Goal: Information Seeking & Learning: Learn about a topic

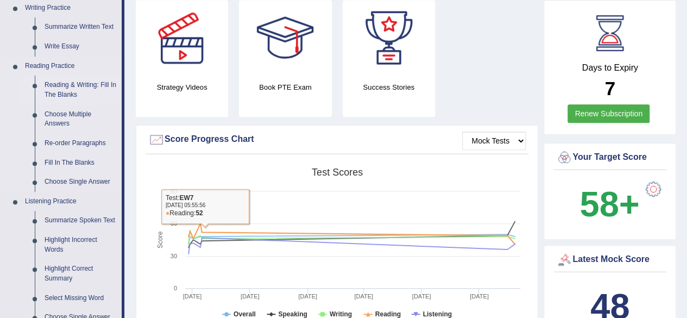
scroll to position [272, 0]
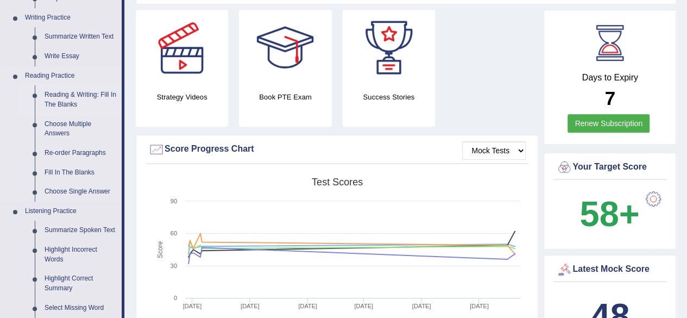
click at [67, 94] on link "Reading & Writing: Fill In The Blanks" at bounding box center [81, 99] width 82 height 29
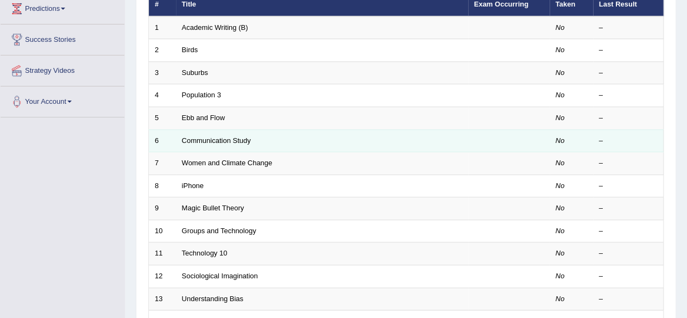
scroll to position [70, 0]
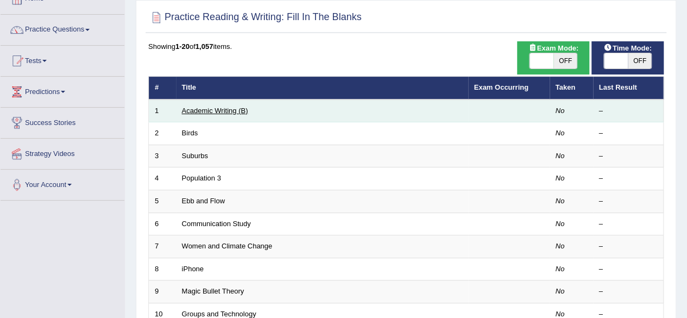
click at [223, 111] on link "Academic Writing (B)" at bounding box center [215, 111] width 66 height 8
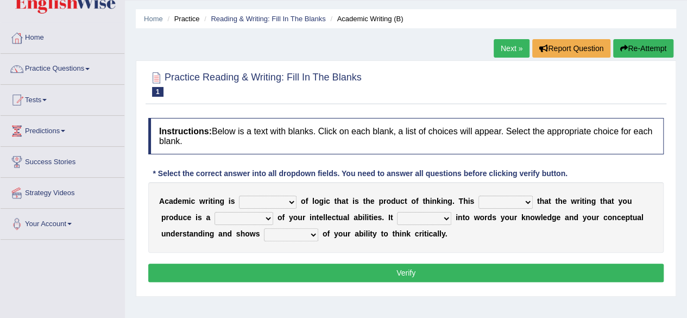
scroll to position [54, 0]
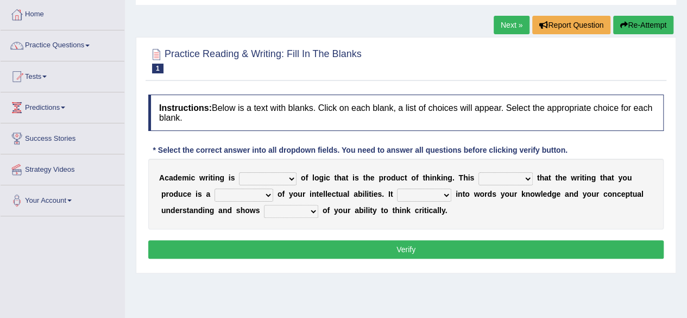
click at [292, 179] on select "expectation entitlement expression exchange" at bounding box center [268, 178] width 58 height 13
select select "expression"
click at [239, 172] on select "expectation entitlement expression exchange" at bounding box center [268, 178] width 58 height 13
click at [528, 177] on select "means questions stipulates answers" at bounding box center [506, 178] width 54 height 13
select select "means"
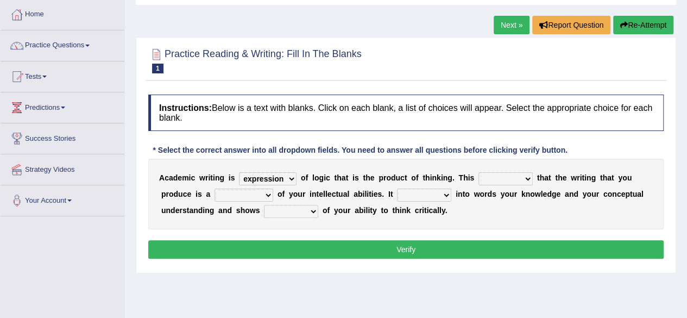
click at [479, 172] on select "means questions stipulates answers" at bounding box center [506, 178] width 54 height 13
click at [268, 194] on select "redundancy mission credit reflection" at bounding box center [244, 195] width 59 height 13
select select "reflection"
click at [215, 189] on select "redundancy mission credit reflection" at bounding box center [244, 195] width 59 height 13
click at [445, 195] on select "enriches shows allows puts" at bounding box center [424, 195] width 54 height 13
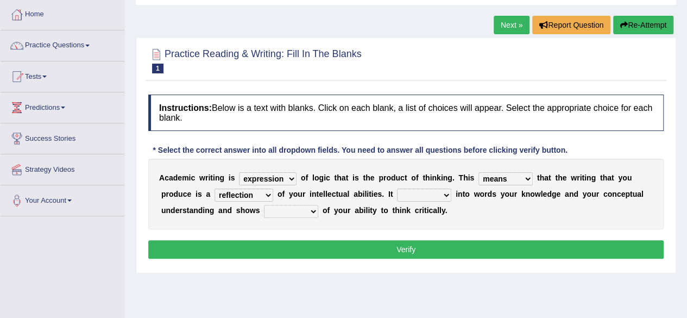
select select "shows"
click at [397, 189] on select "enriches shows allows puts" at bounding box center [424, 195] width 54 height 13
click at [311, 209] on select "hassle excuse capacity evidence" at bounding box center [291, 211] width 54 height 13
select select "capacity"
click at [264, 205] on select "hassle excuse capacity evidence" at bounding box center [291, 211] width 54 height 13
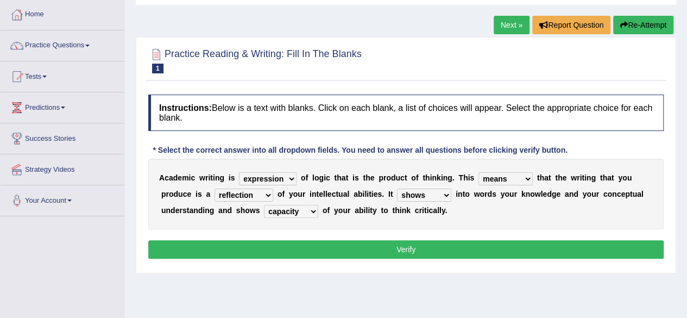
click at [357, 246] on button "Verify" at bounding box center [406, 249] width 516 height 18
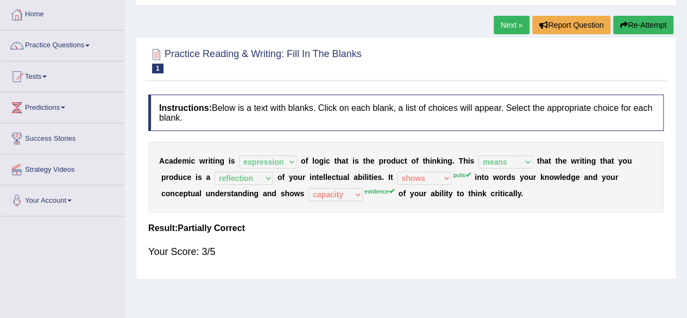
click at [513, 26] on link "Next »" at bounding box center [512, 25] width 36 height 18
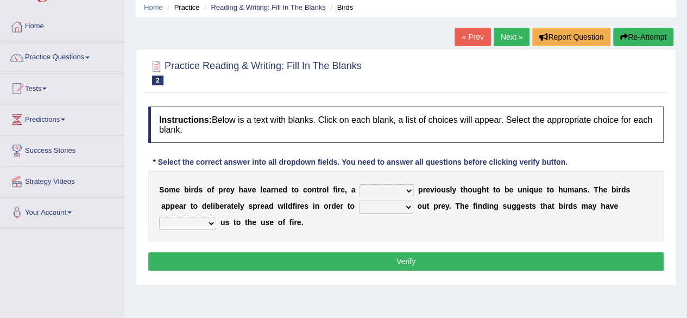
scroll to position [109, 0]
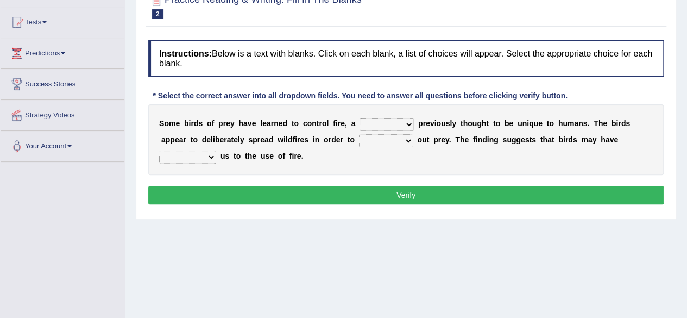
click at [409, 128] on select "question profile tale skill" at bounding box center [387, 124] width 54 height 13
select select "skill"
click at [360, 118] on select "question profile tale skill" at bounding box center [387, 124] width 54 height 13
click at [408, 140] on select "prevent limit span flush" at bounding box center [386, 140] width 54 height 13
click at [359, 134] on select "prevent limit span flush" at bounding box center [386, 140] width 54 height 13
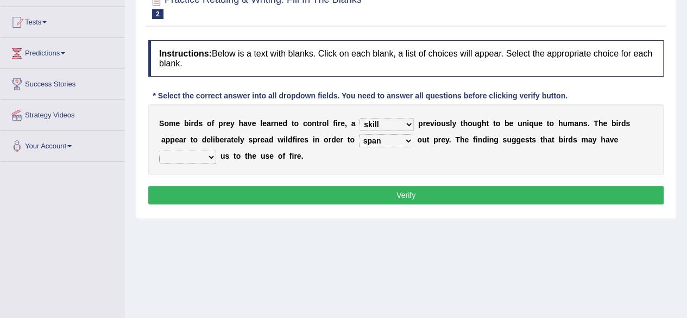
click at [209, 154] on select "prophesied beaten transmitted forced" at bounding box center [187, 157] width 57 height 13
click at [409, 140] on select "prevent limit span flush" at bounding box center [386, 140] width 54 height 13
select select "prevent"
click at [359, 134] on select "prevent limit span flush" at bounding box center [386, 140] width 54 height 13
click at [212, 154] on select "prophesied beaten transmitted forced" at bounding box center [187, 157] width 57 height 13
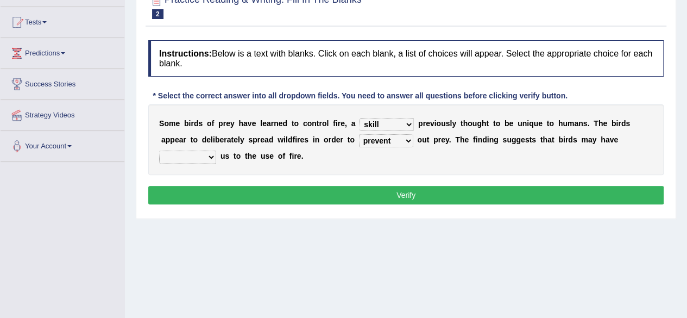
select select "transmitted"
click at [159, 151] on select "prophesied beaten transmitted forced" at bounding box center [187, 157] width 57 height 13
click at [259, 191] on button "Verify" at bounding box center [406, 195] width 516 height 18
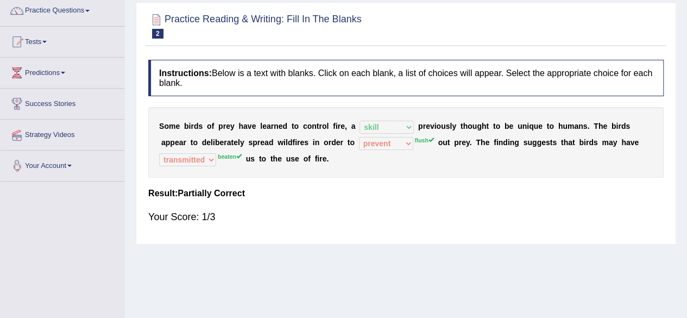
scroll to position [54, 0]
